Goal: Complete application form

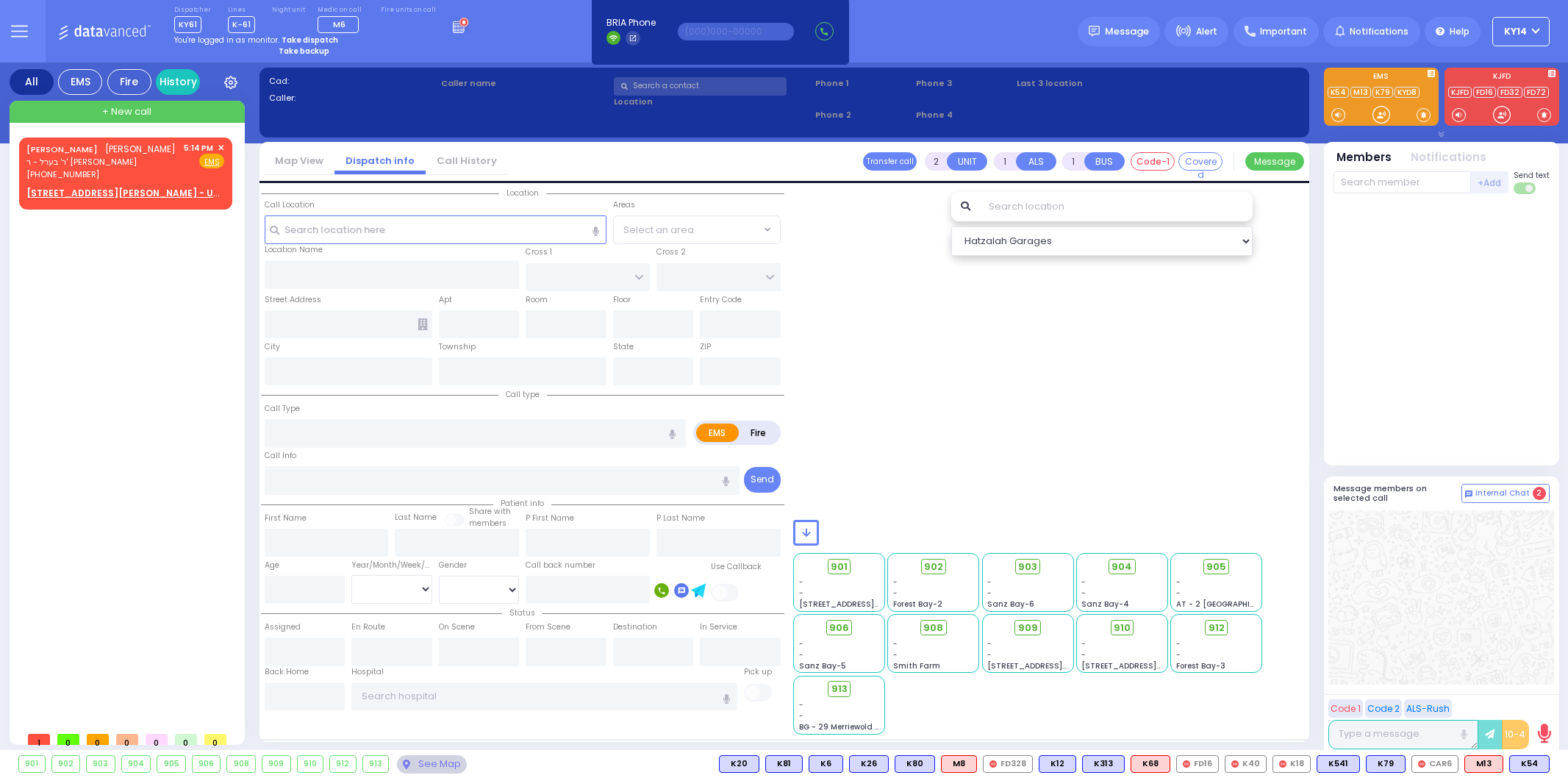
select select
radio input "true"
type input "[PERSON_NAME]"
type input "STEINMETZ"
select select
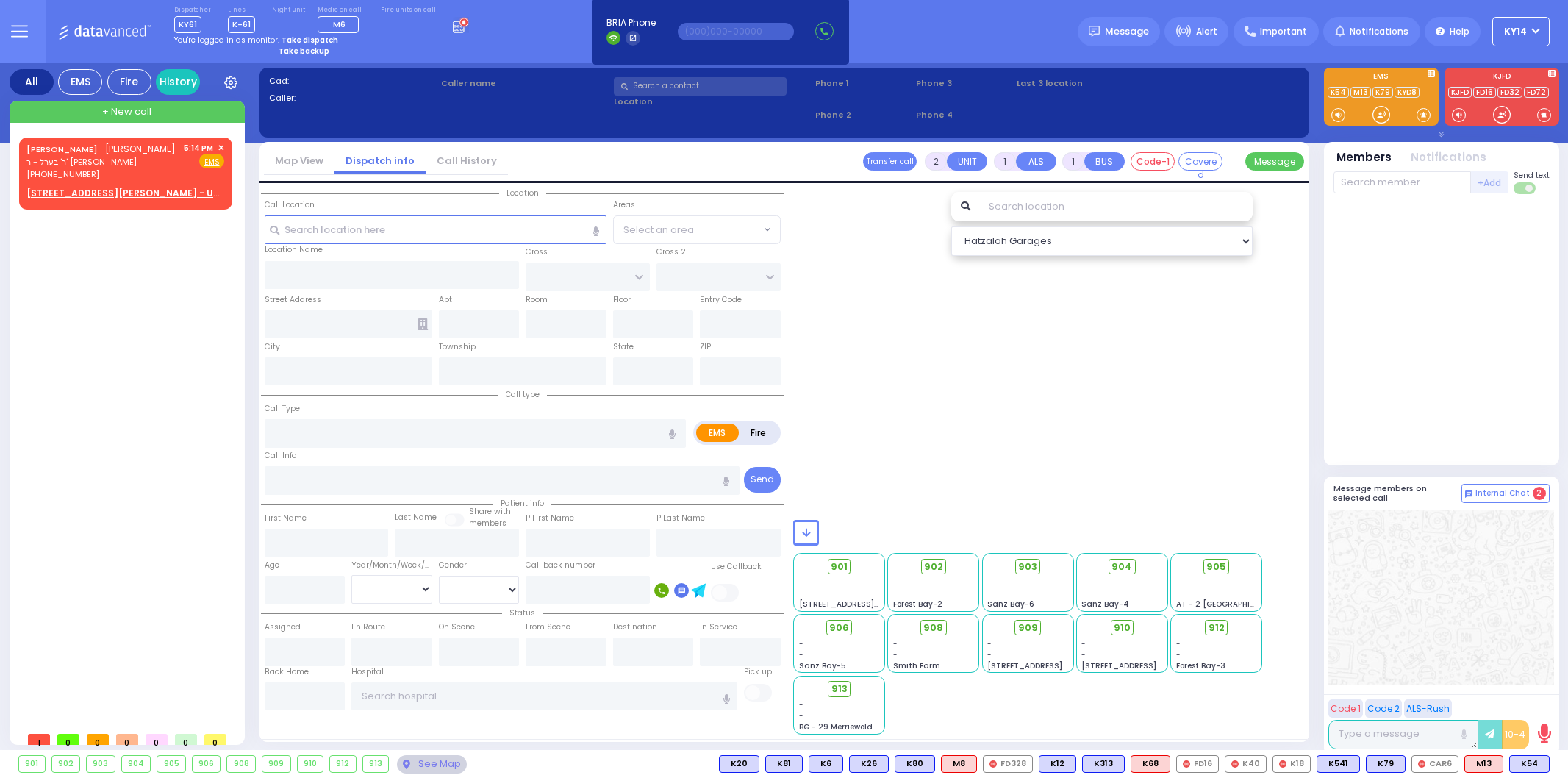
type input "17:34"
select select
radio input "true"
select select
select select "Hatzalah Garages"
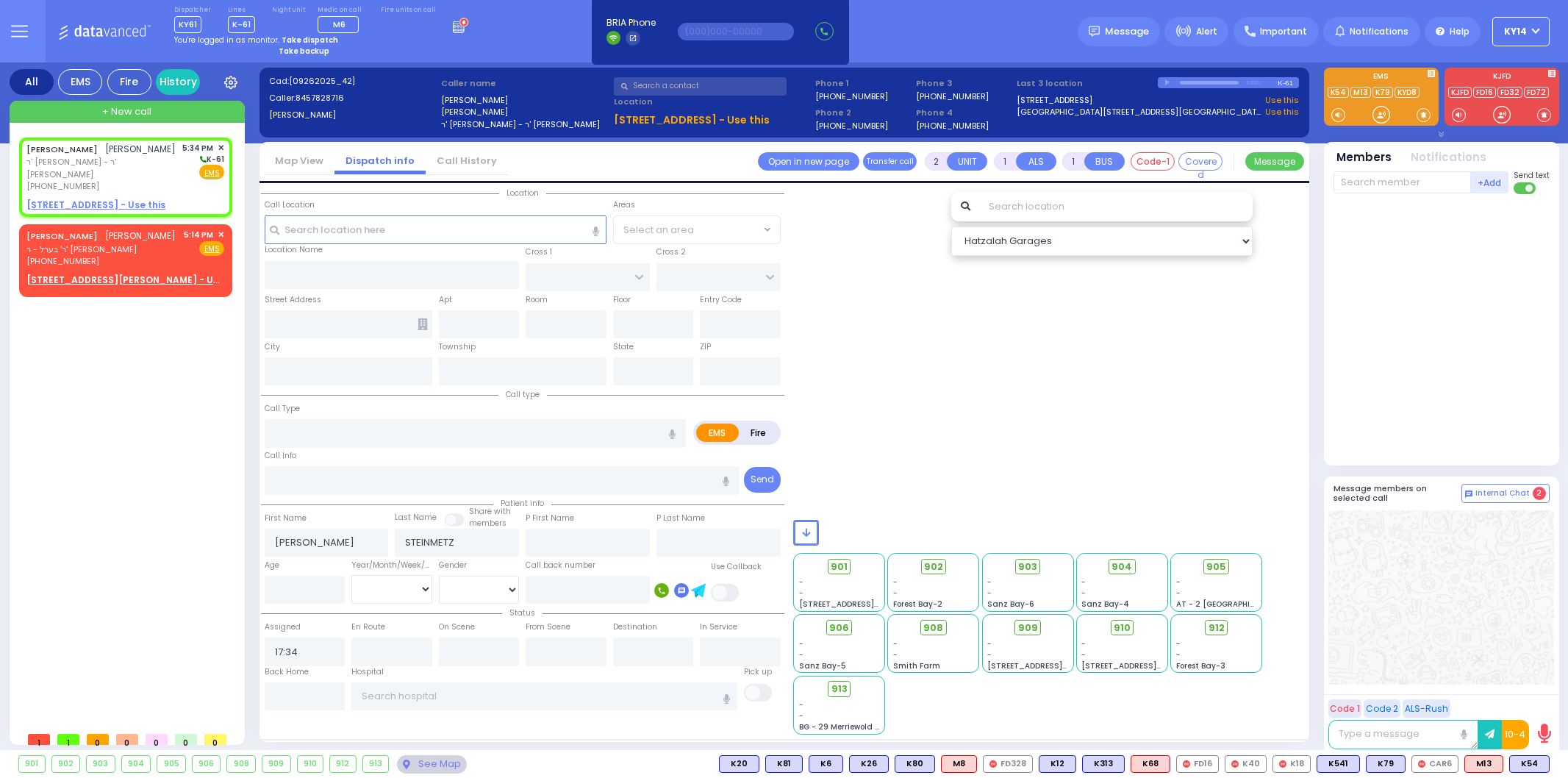
select select
radio input "true"
select select
type input "[GEOGRAPHIC_DATA]"
type input "[STREET_ADDRESS]"
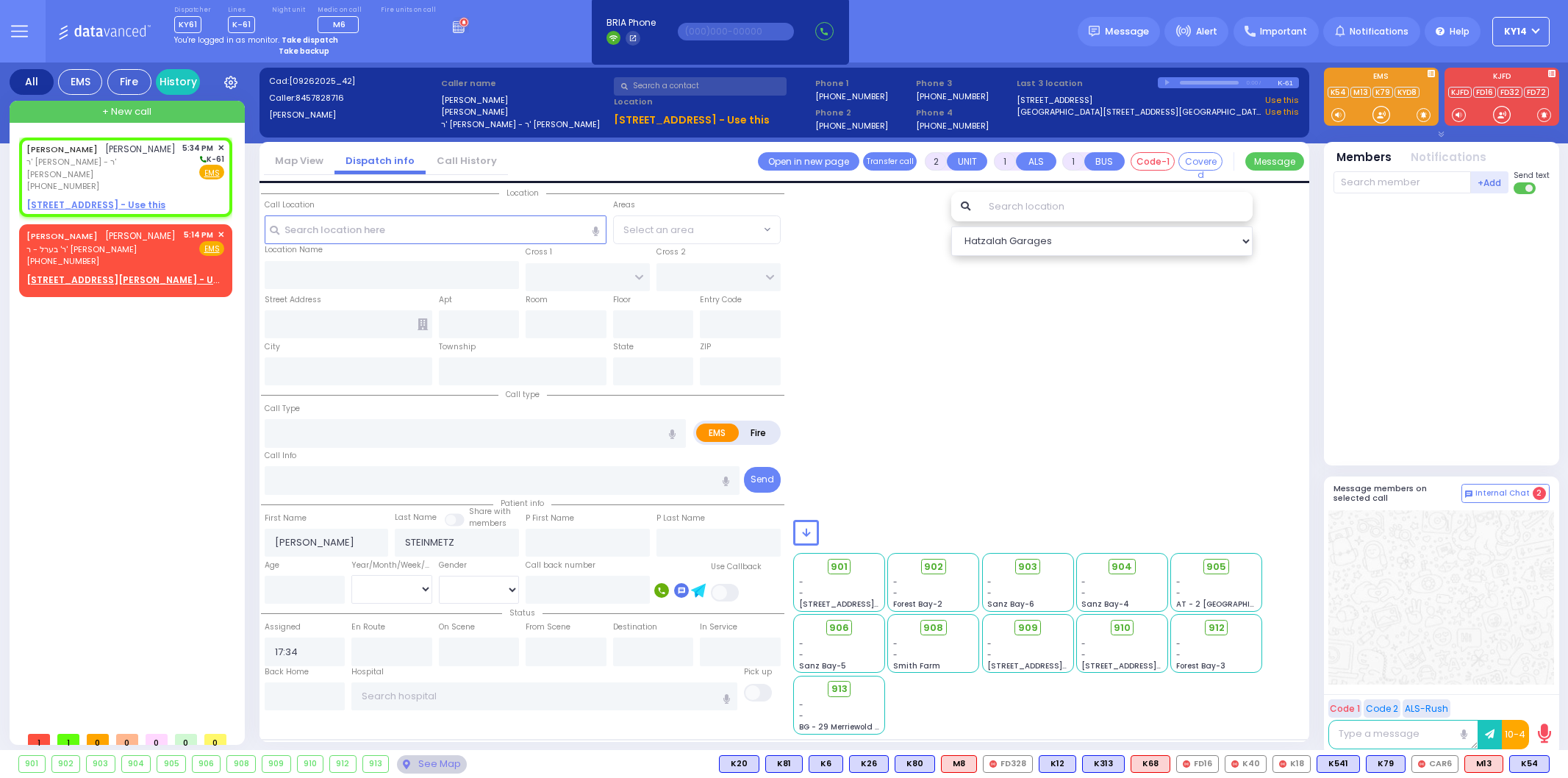
type input "201"
type input "Monroe"
type input "[US_STATE]"
type input "10950"
type input "pt fell"
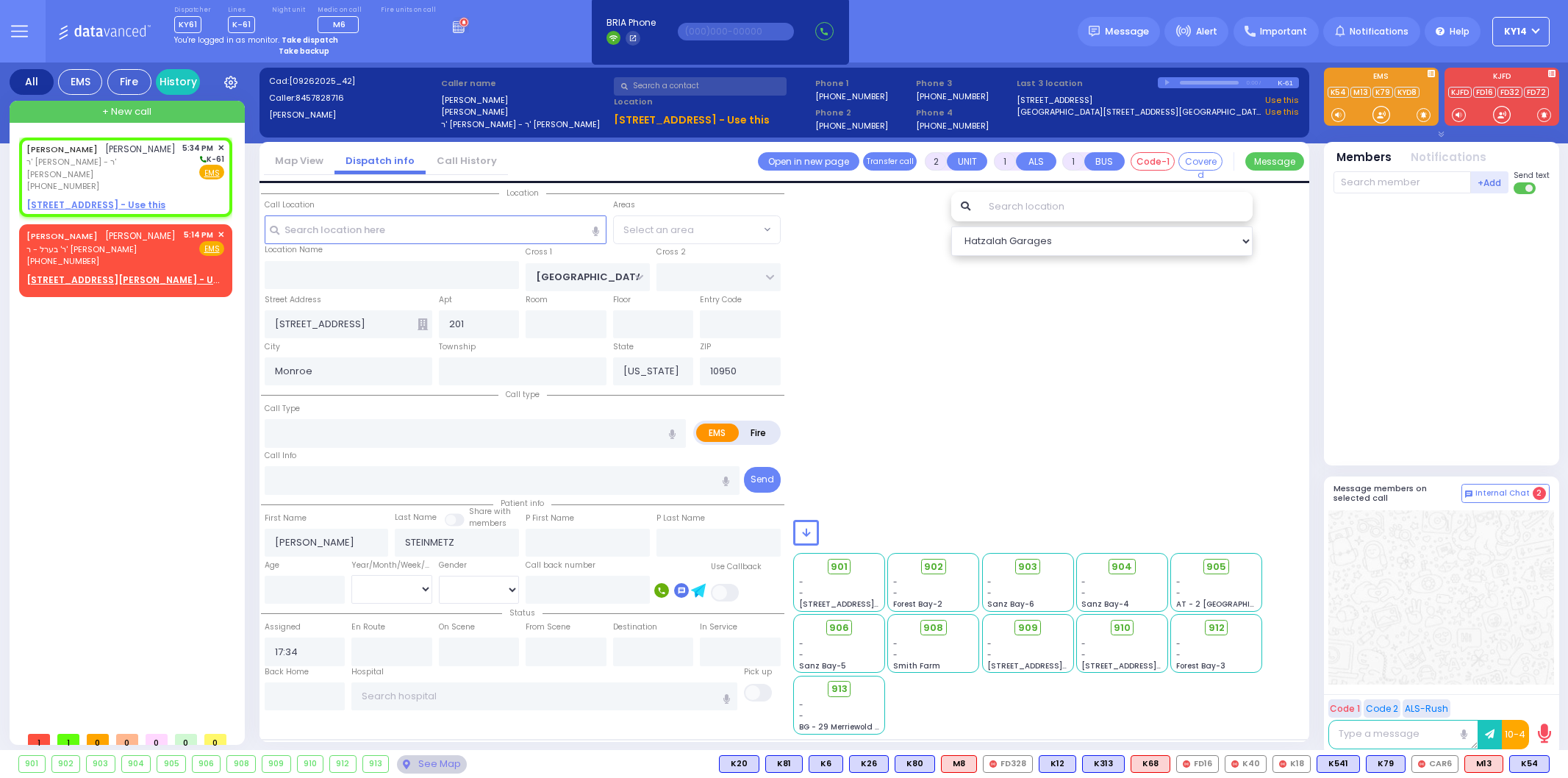
radio input "true"
select select
radio input "true"
select select
type input "tra"
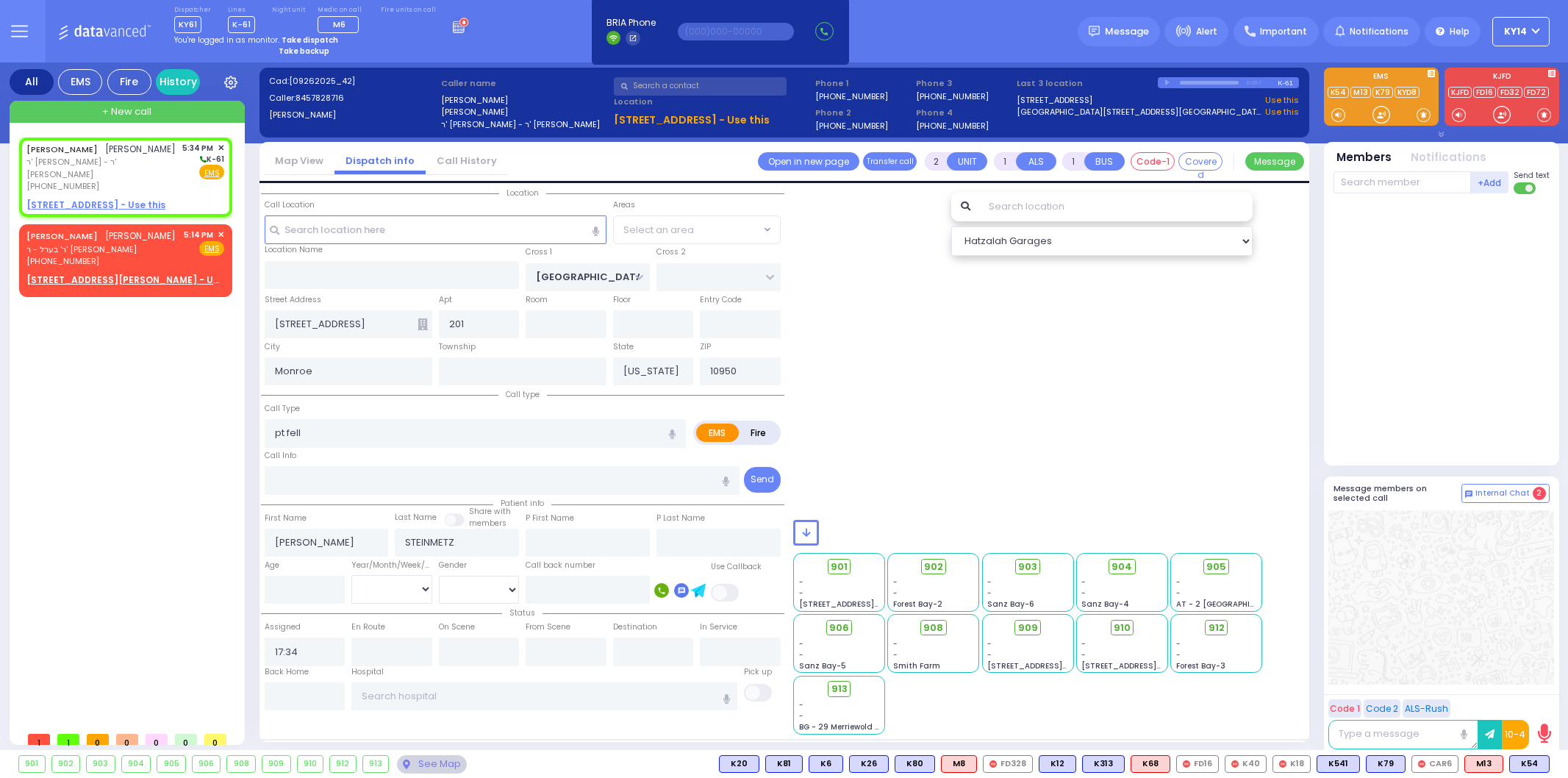
radio input "true"
select select
type input "0"
type input "Trauma"
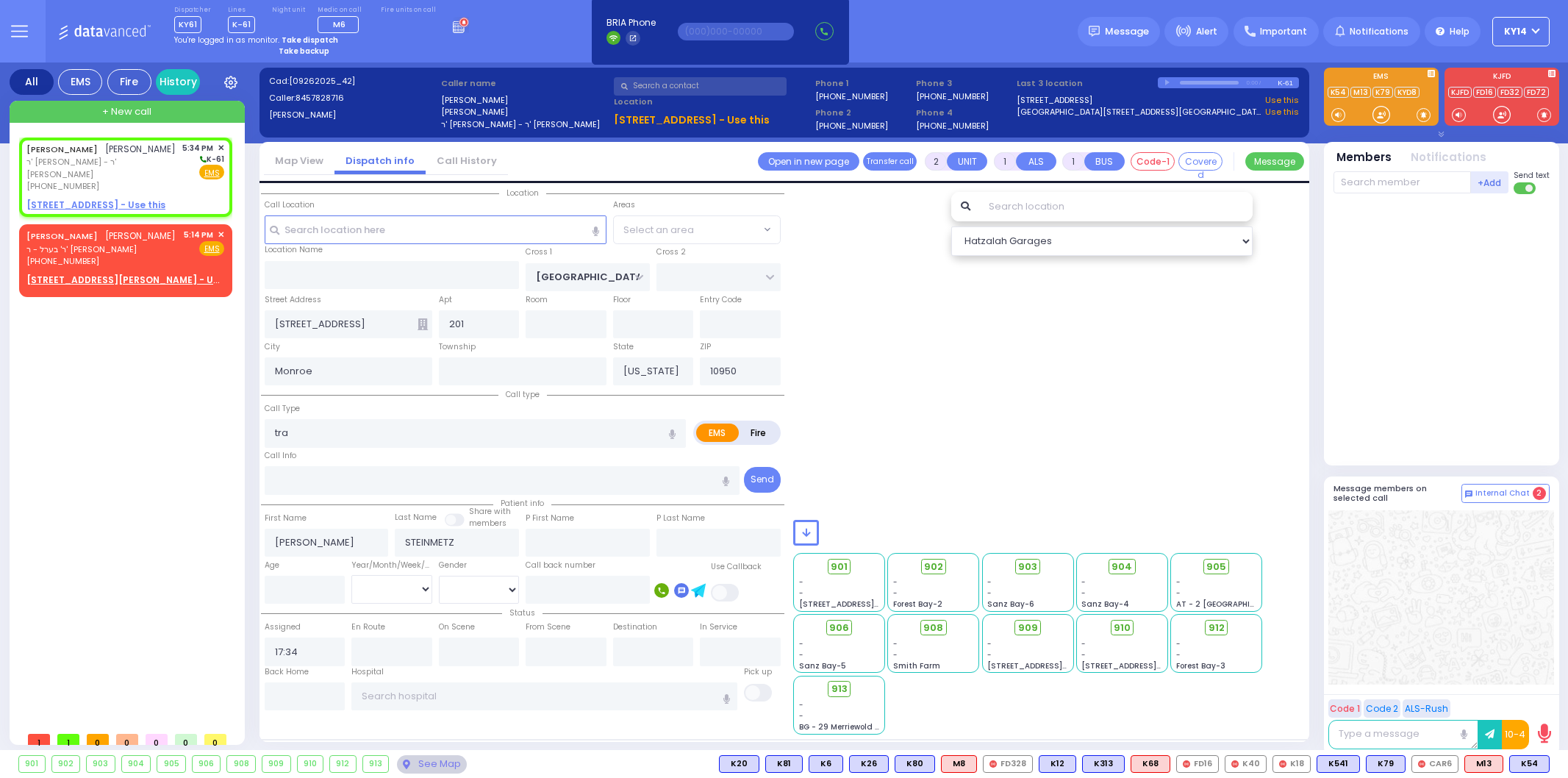
radio input "true"
select select
radio input "true"
select select
select select "SECTION 5"
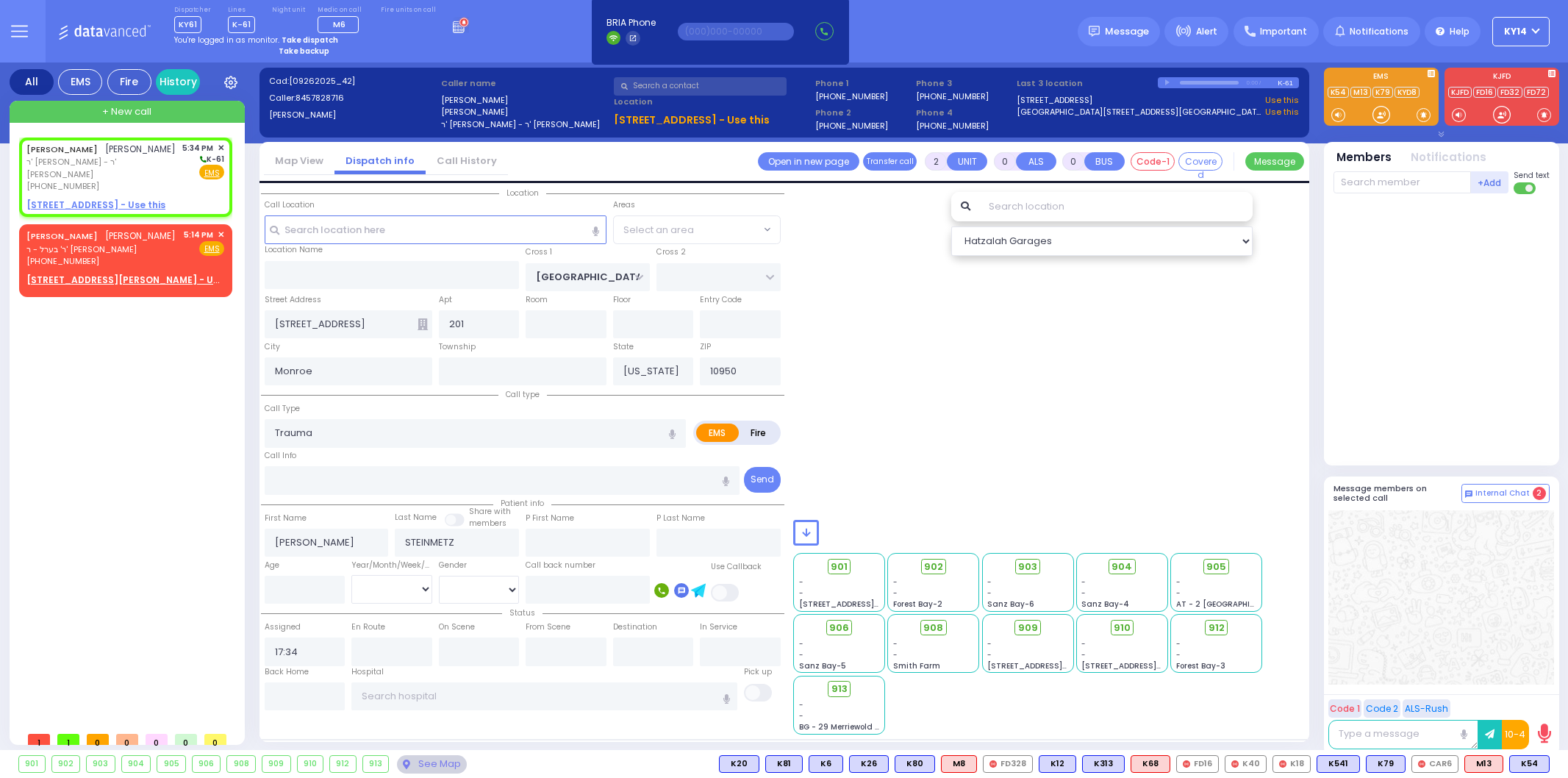
select select "Hatzalah Garages"
select select
radio input "true"
select select
radio input "true"
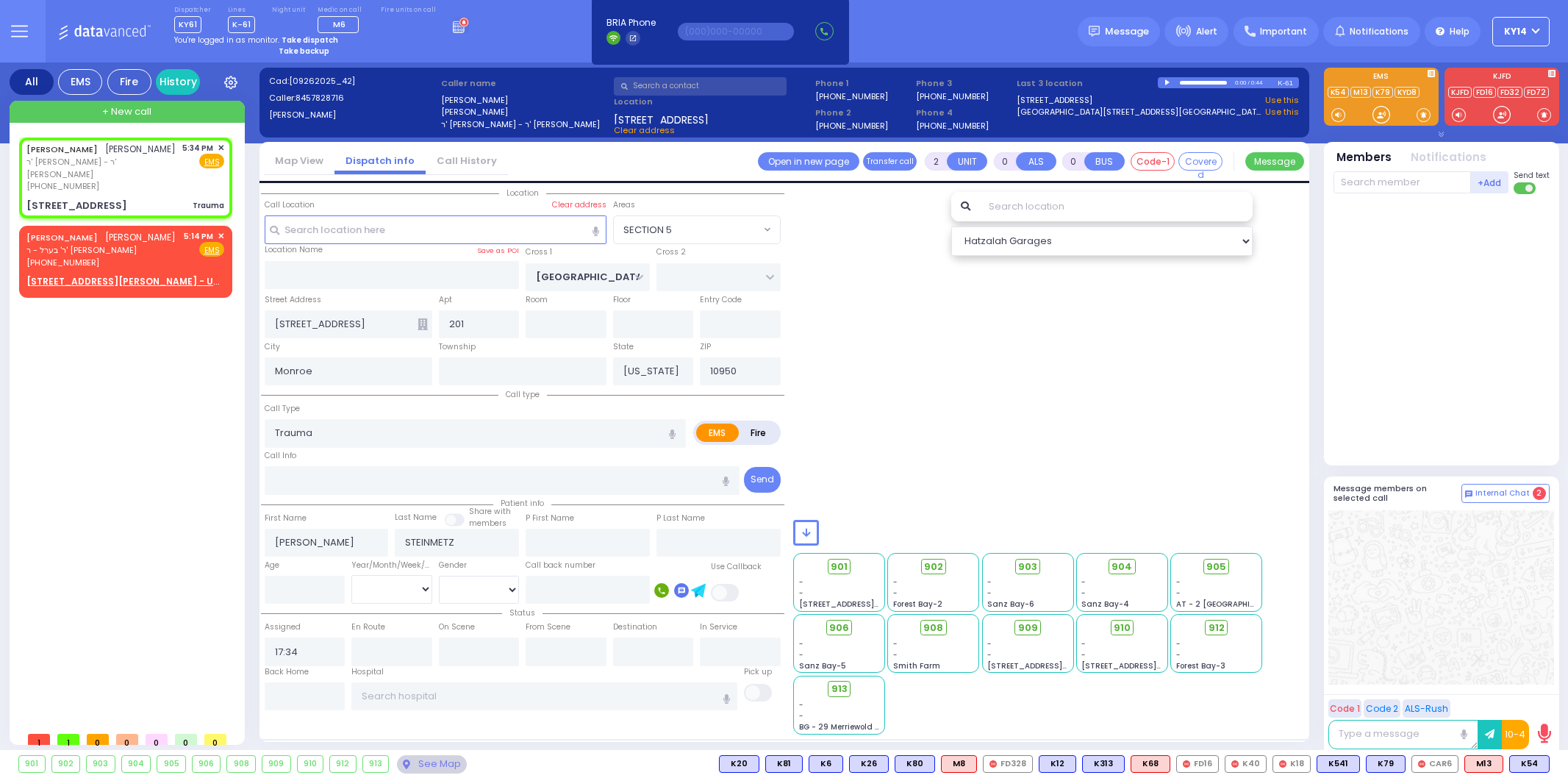
select select
type input "17:36"
radio input "true"
select select
select select "SECTION 5"
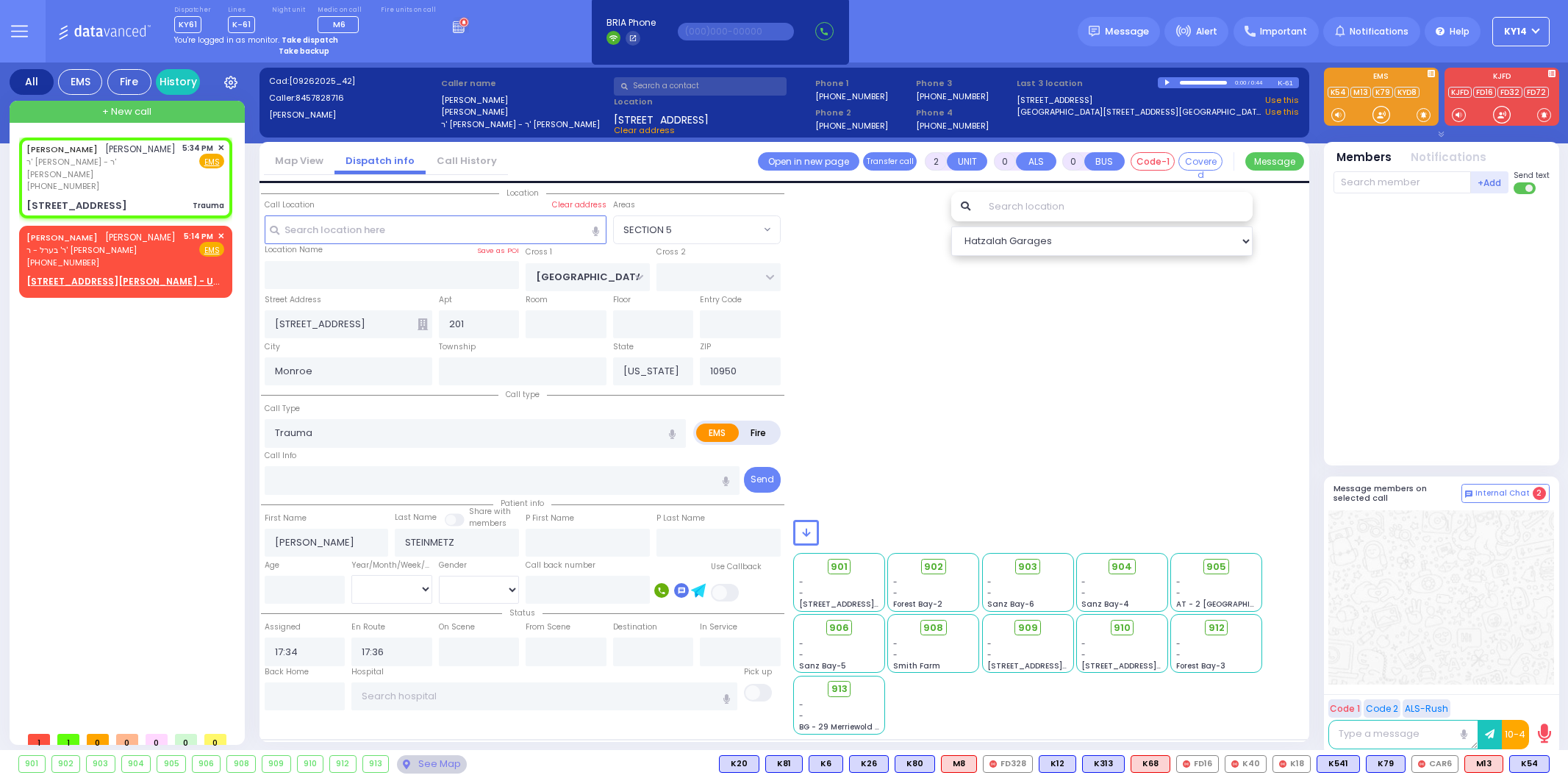
select select "Hatzalah Garages"
